Goal: Communication & Community: Participate in discussion

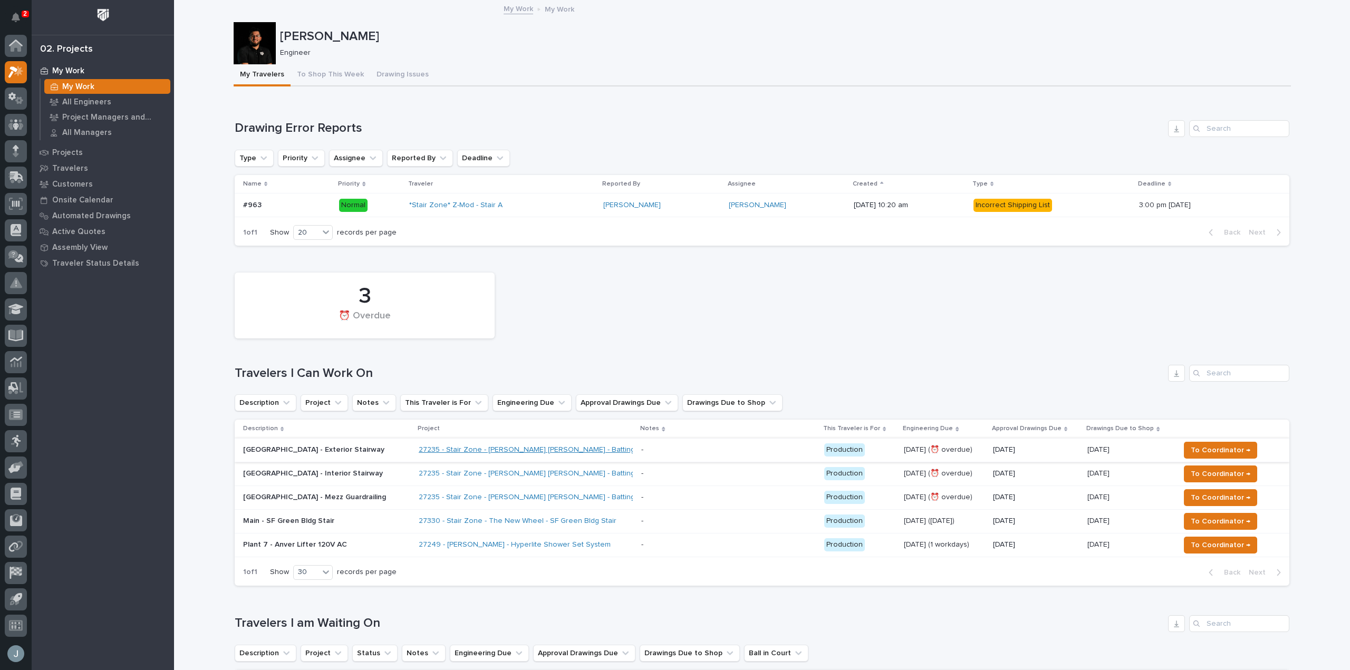
click at [571, 449] on link "27235 - Stair Zone - [PERSON_NAME] [PERSON_NAME] - Batting Cage Stairs" at bounding box center [548, 450] width 258 height 9
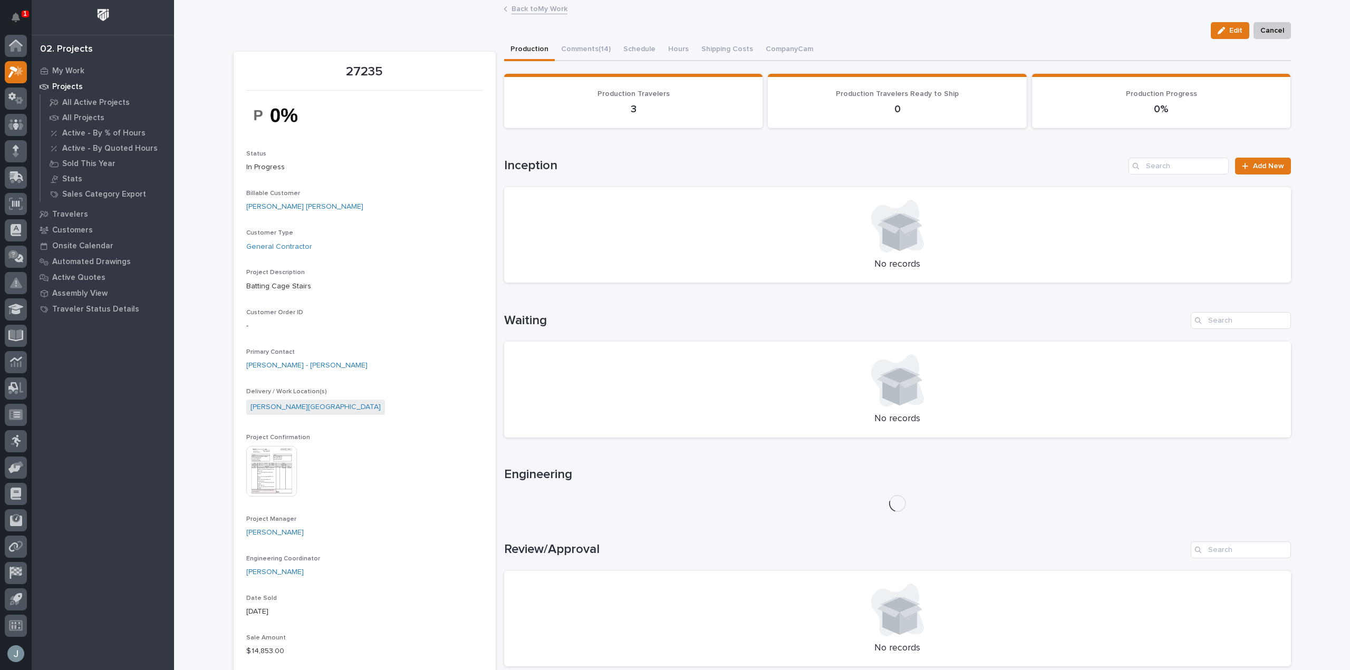
click at [595, 52] on button "Comments (14)" at bounding box center [586, 50] width 62 height 22
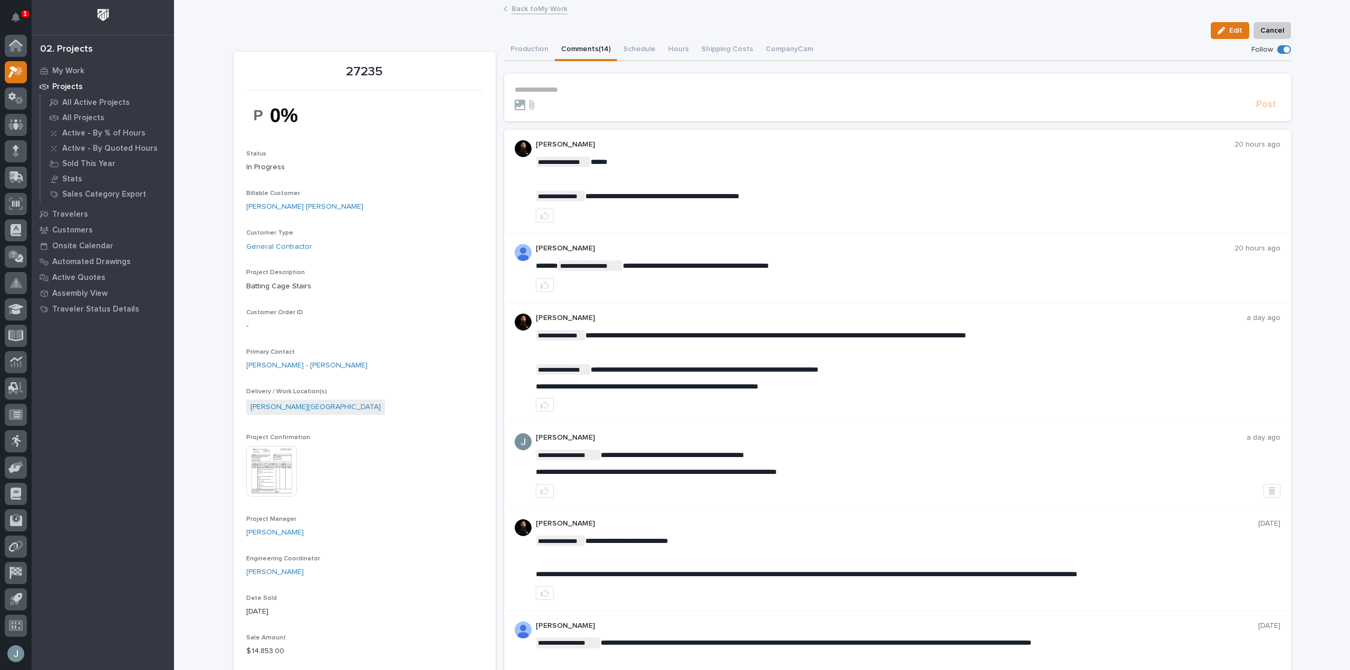
click at [654, 93] on p "**********" at bounding box center [898, 89] width 766 height 9
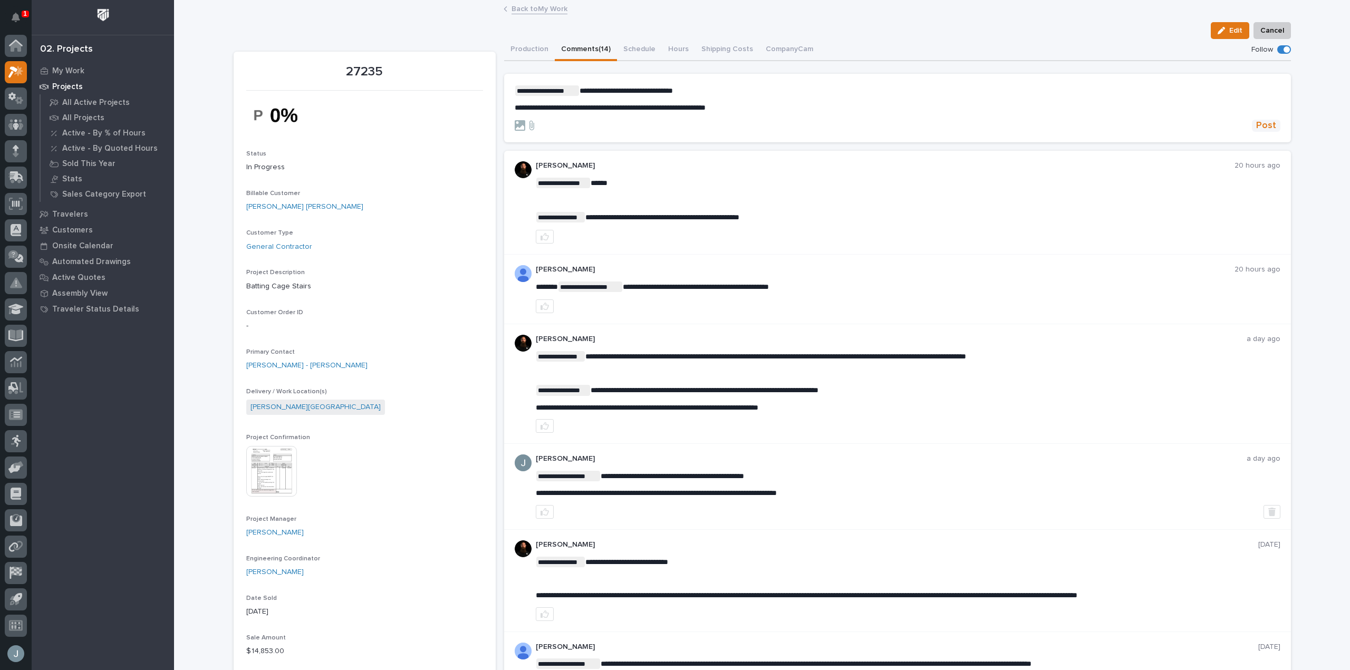
click at [1267, 123] on span "Post" at bounding box center [1266, 126] width 20 height 12
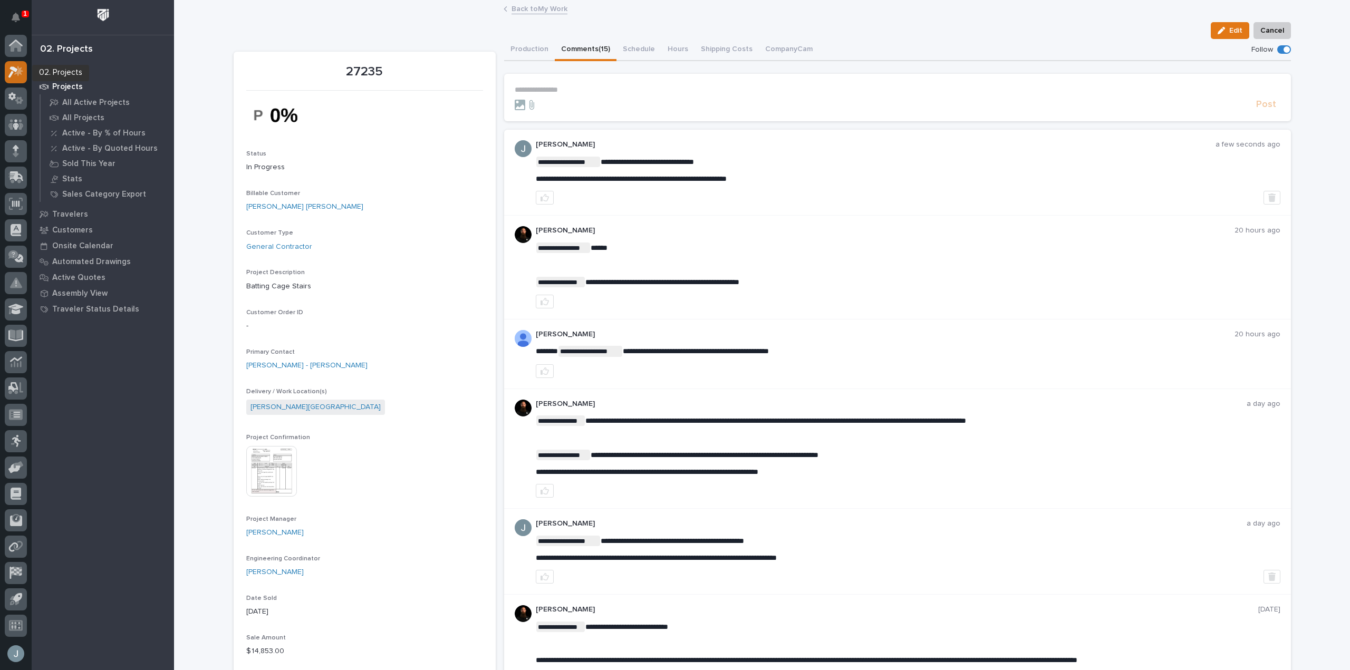
click at [15, 72] on icon at bounding box center [15, 72] width 15 height 12
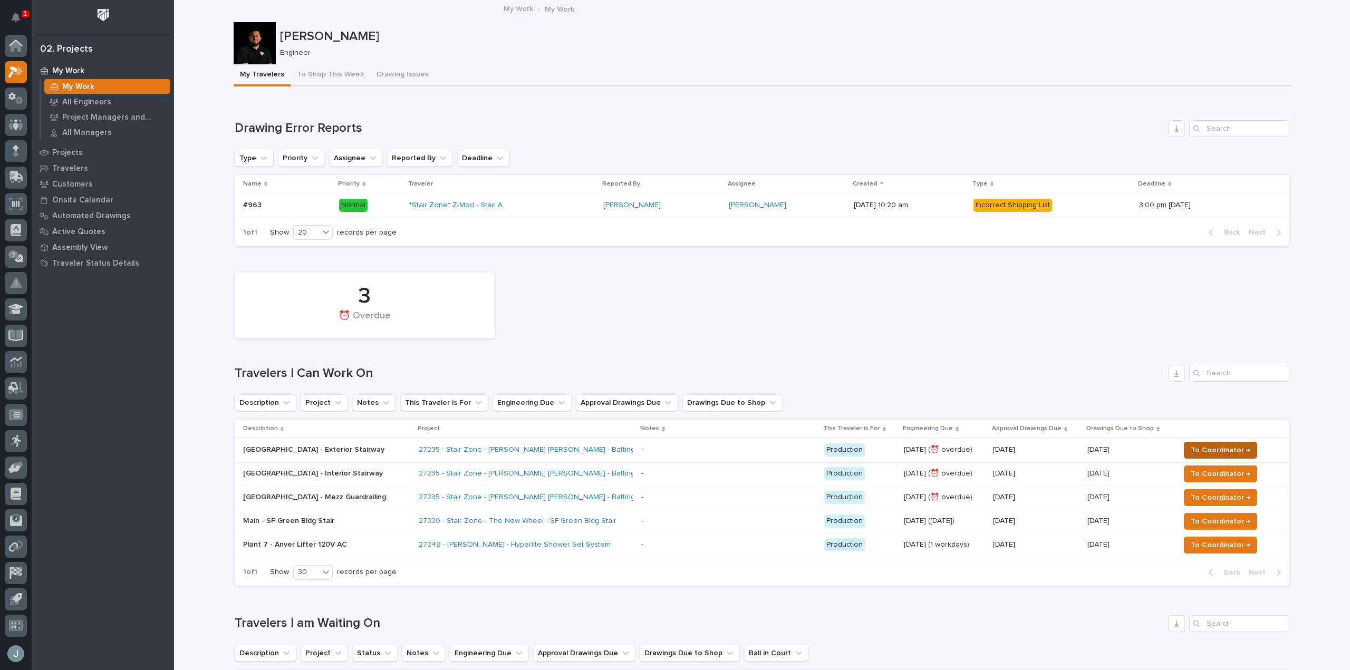
click at [1233, 452] on span "To Coordinator →" at bounding box center [1220, 450] width 60 height 13
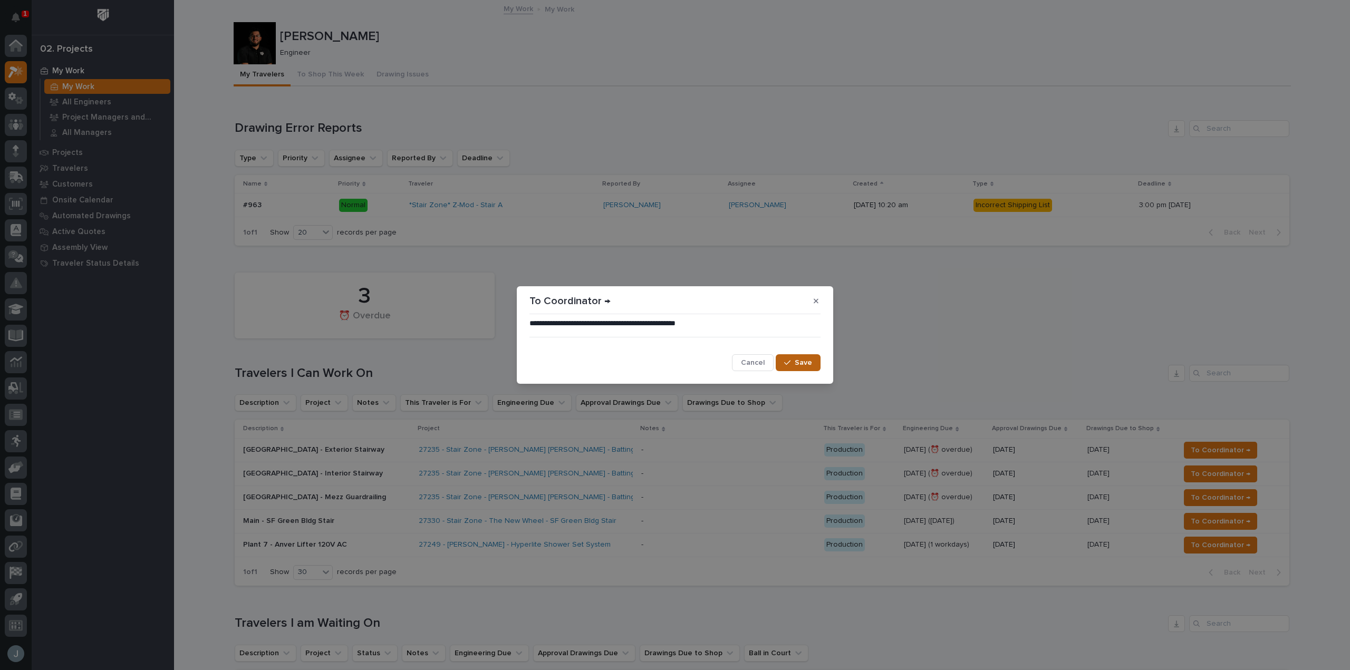
drag, startPoint x: 792, startPoint y: 360, endPoint x: 799, endPoint y: 362, distance: 7.2
click at [792, 360] on div "button" at bounding box center [789, 362] width 11 height 7
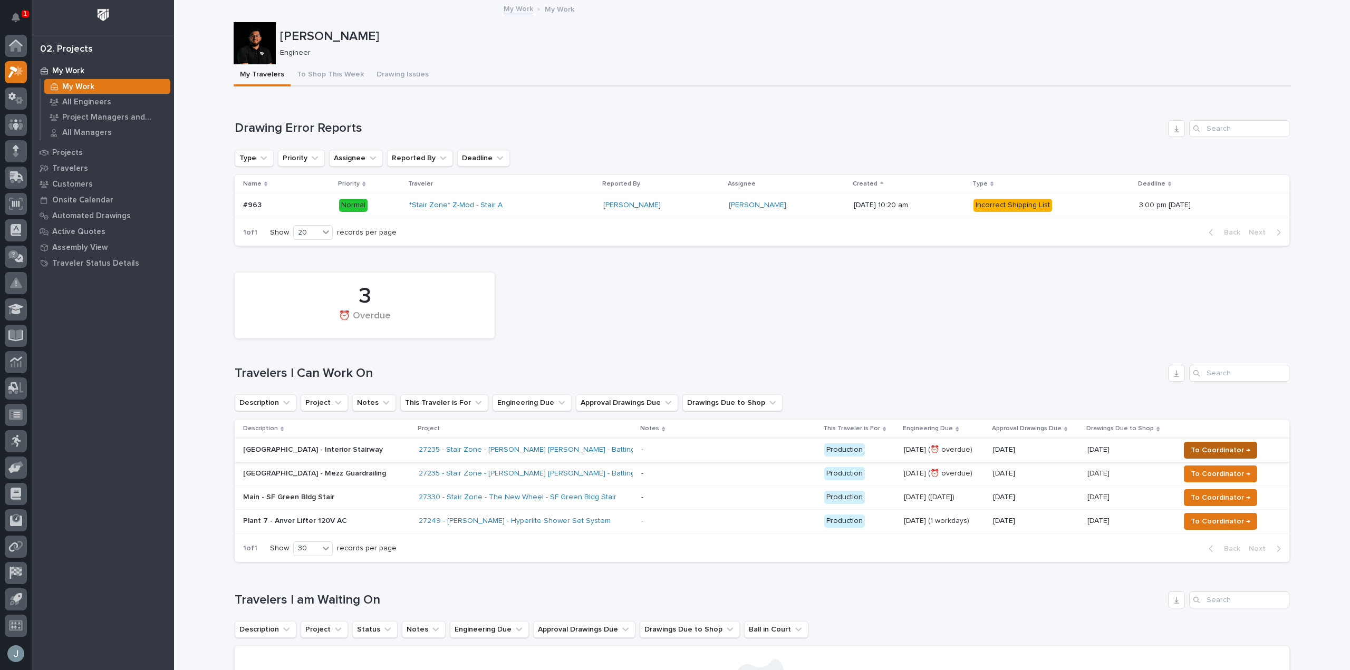
click at [1244, 445] on span "To Coordinator →" at bounding box center [1220, 450] width 60 height 13
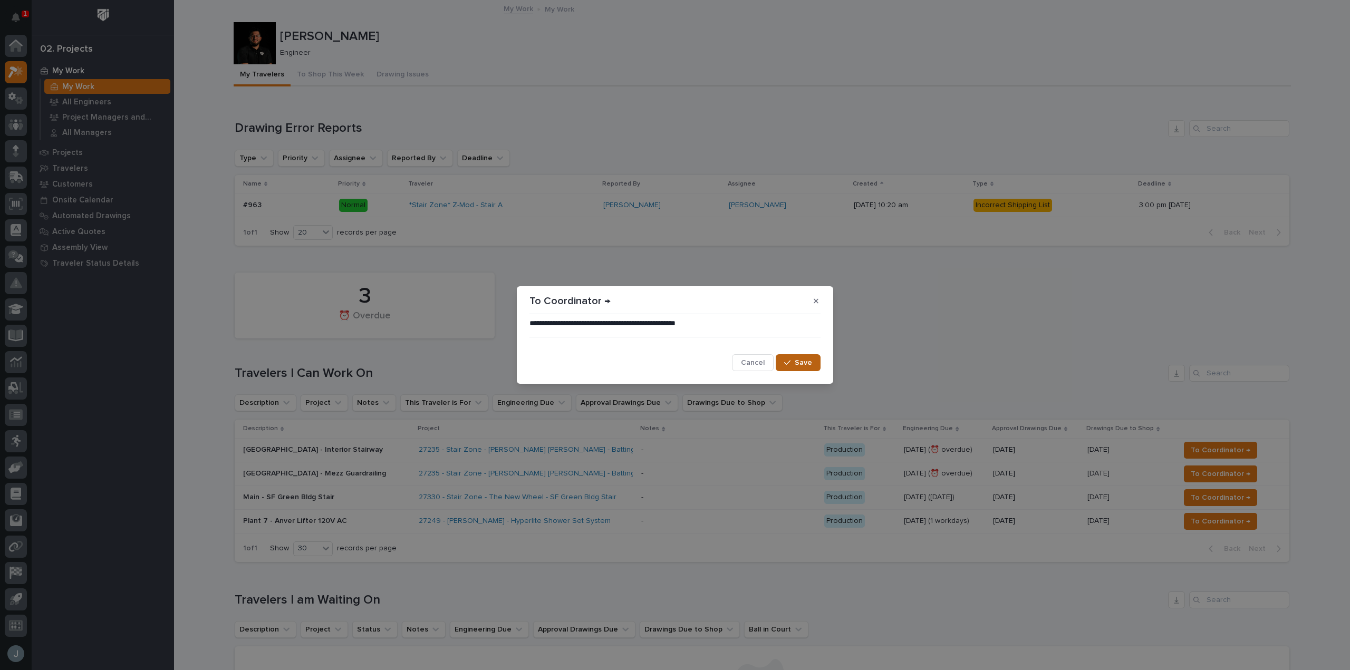
click at [793, 366] on div "button" at bounding box center [789, 362] width 11 height 7
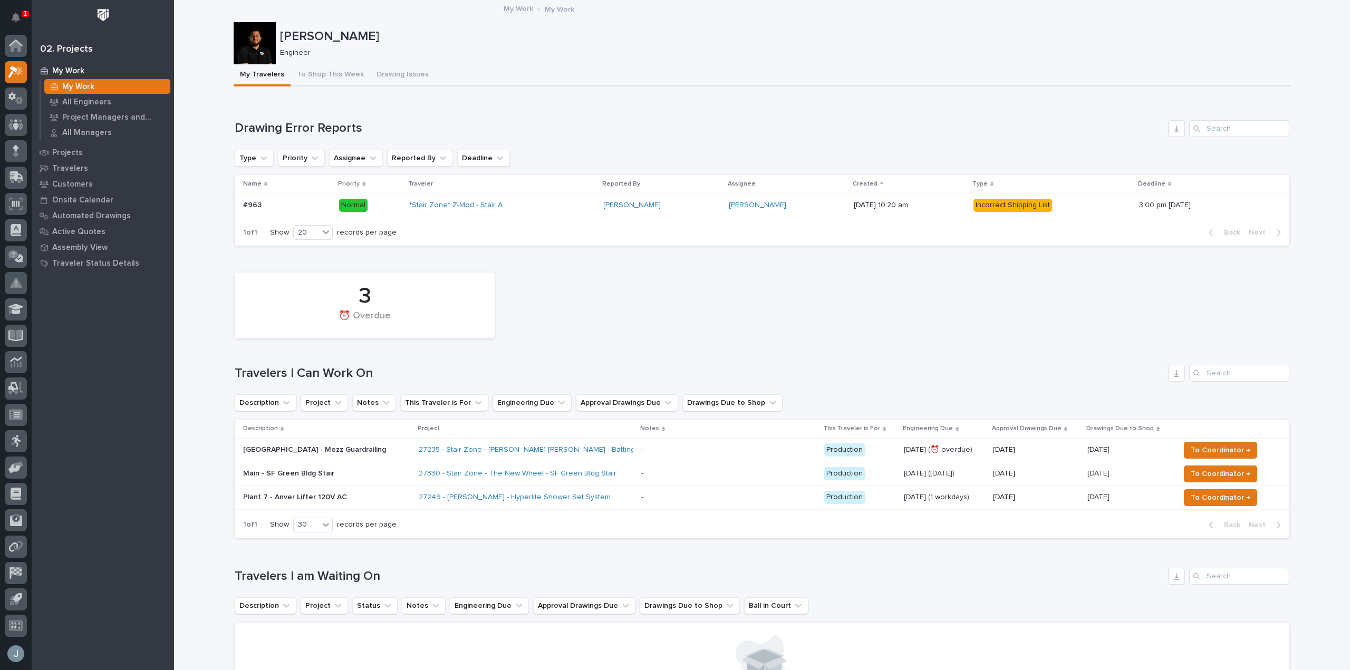
click at [1200, 453] on span "To Coordinator →" at bounding box center [1220, 450] width 60 height 13
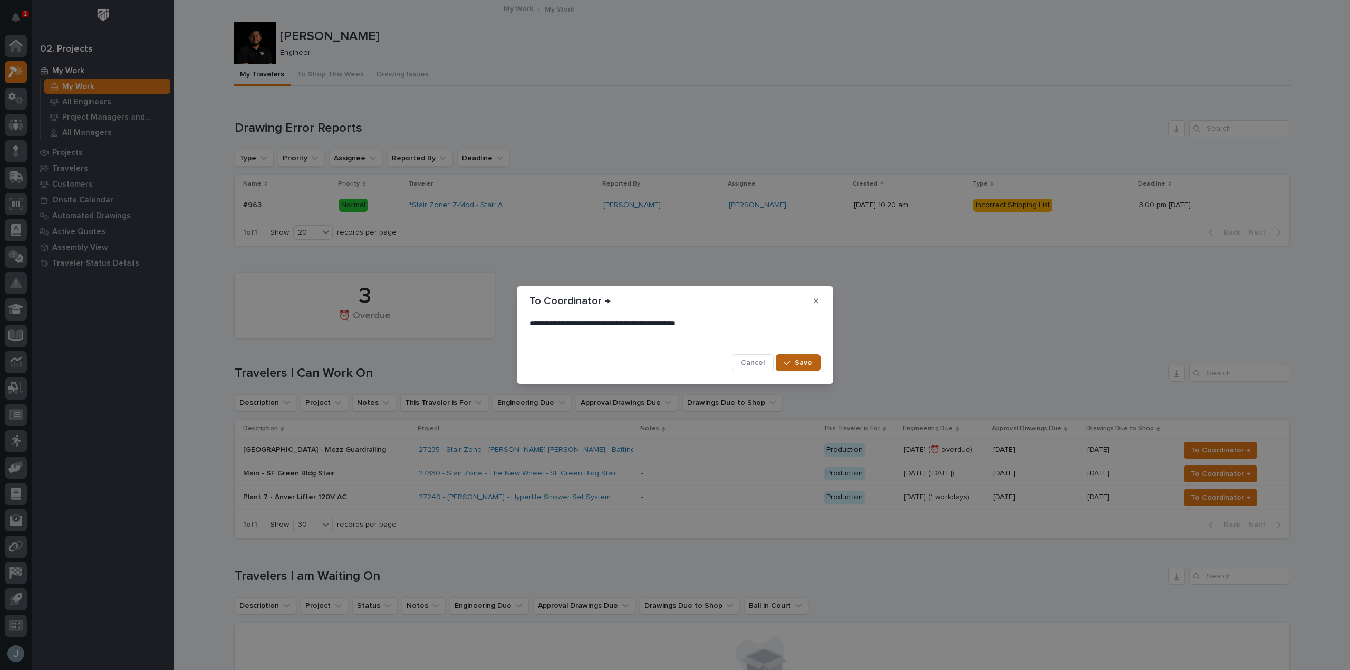
click at [809, 363] on span "Save" at bounding box center [803, 362] width 17 height 9
click at [805, 367] on span "Save" at bounding box center [803, 362] width 17 height 9
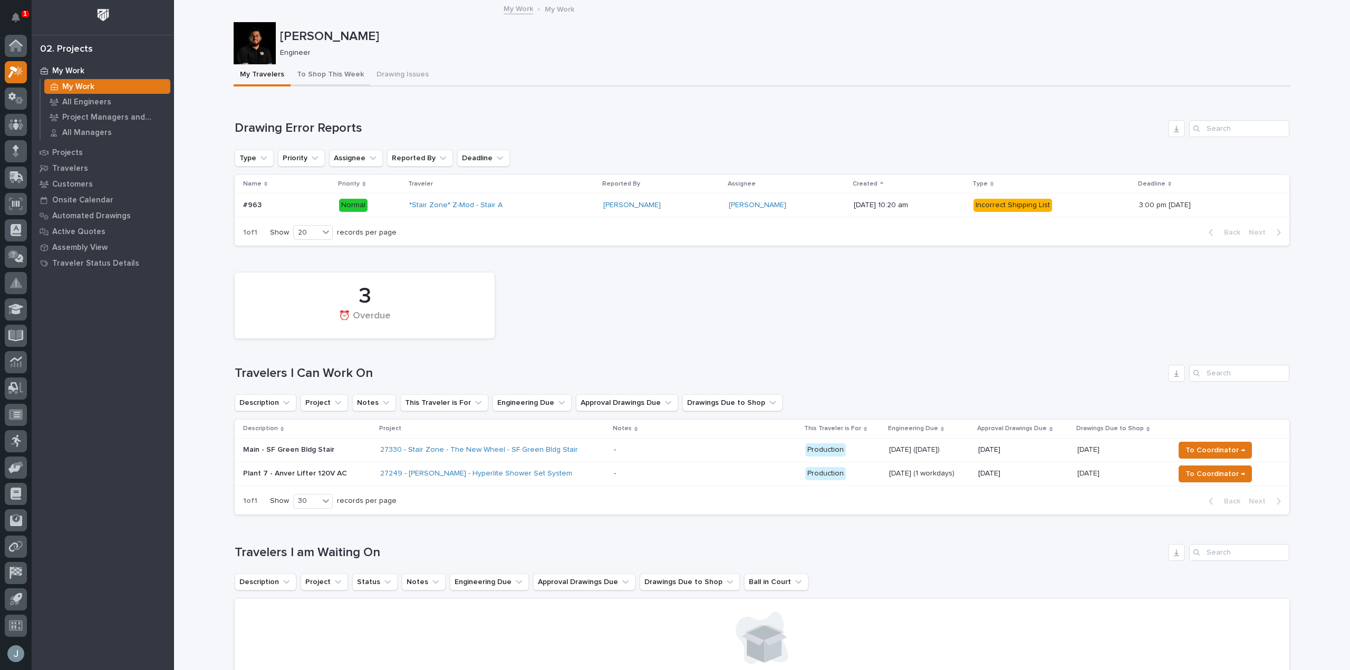
click at [347, 75] on button "To Shop This Week" at bounding box center [331, 75] width 80 height 22
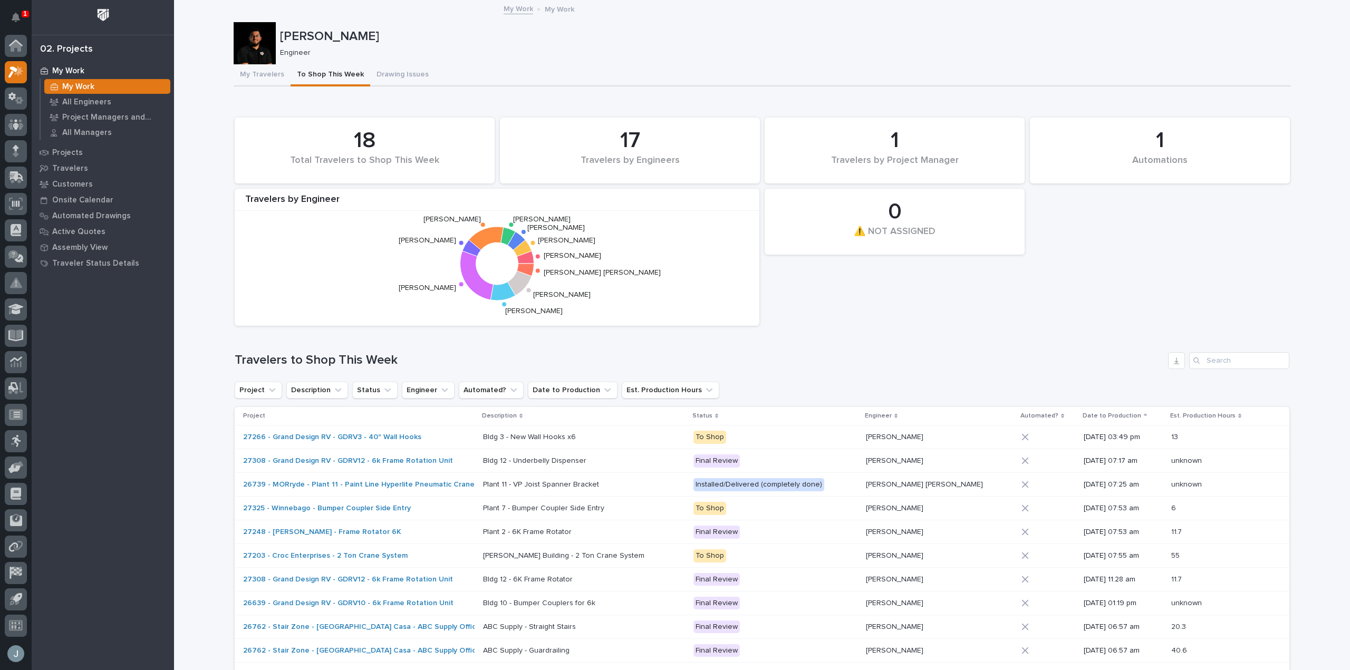
click at [24, 11] on p "1" at bounding box center [25, 13] width 4 height 7
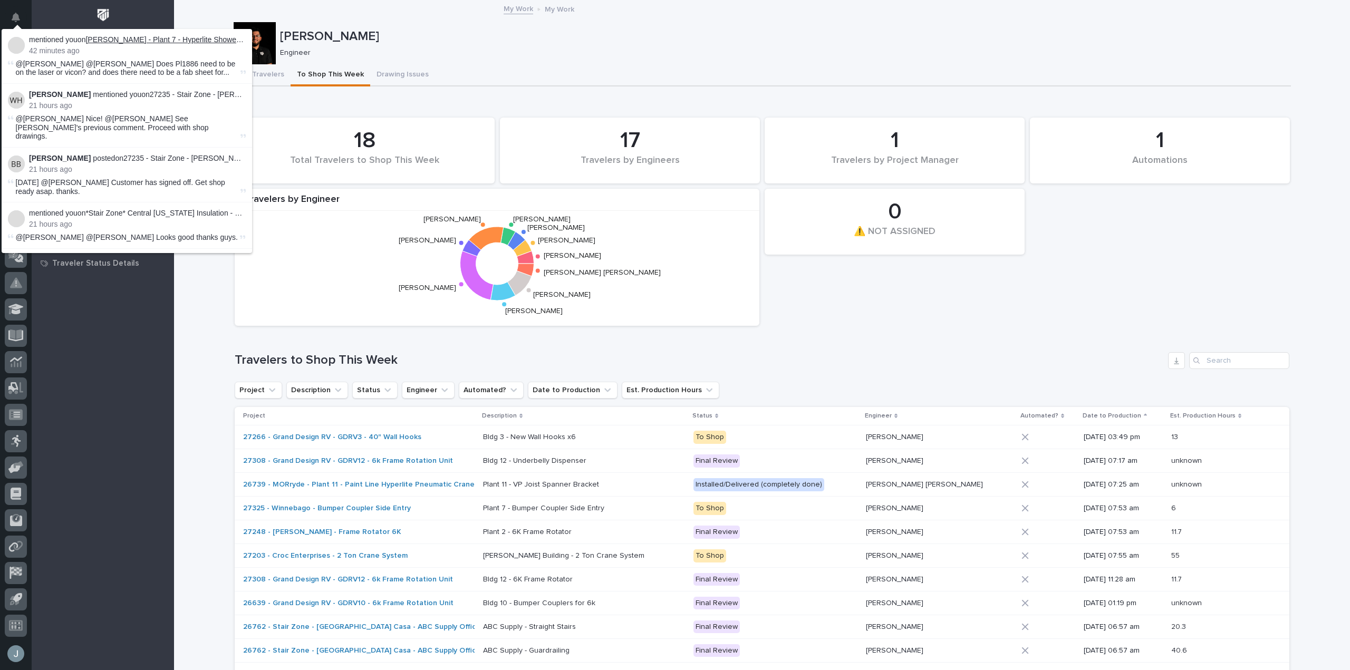
click at [195, 41] on link "[PERSON_NAME] - Plant 7 - Hyperlite Shower Set System" at bounding box center [181, 39] width 193 height 8
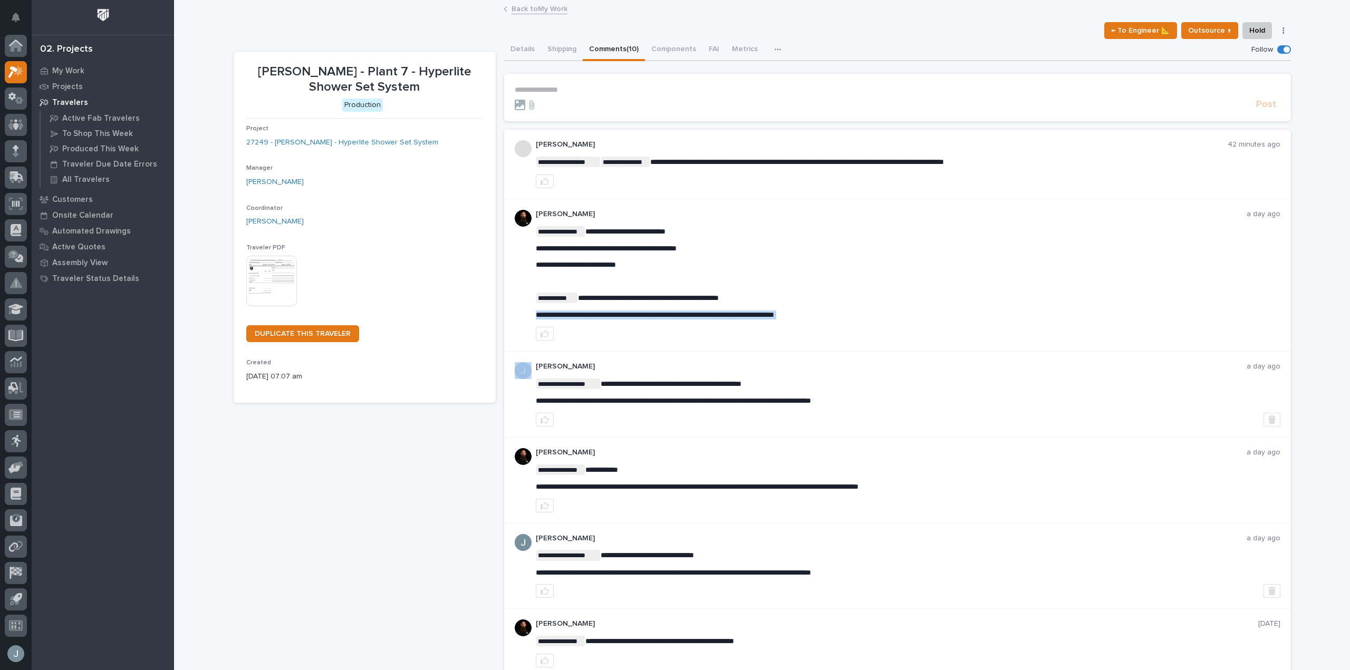
click at [731, 316] on span "**********" at bounding box center [655, 314] width 238 height 7
copy div "**********"
